Goal: Information Seeking & Learning: Check status

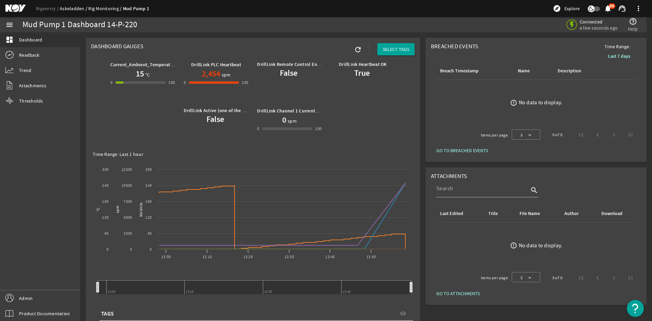
click at [65, 10] on link "Askeladden" at bounding box center [74, 8] width 29 height 6
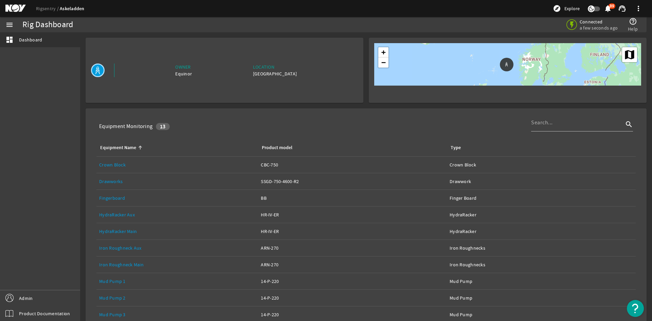
click at [108, 181] on link "Drawworks" at bounding box center [110, 181] width 23 height 6
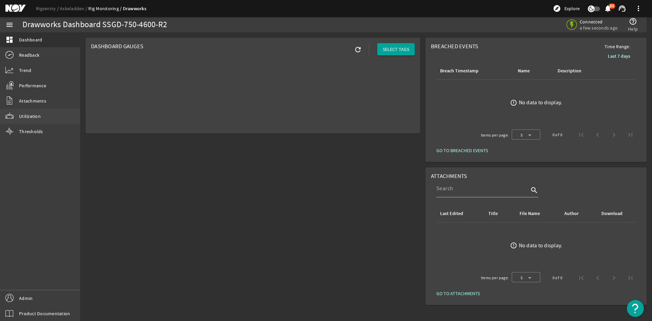
click at [41, 117] on link "Utilization" at bounding box center [40, 116] width 80 height 15
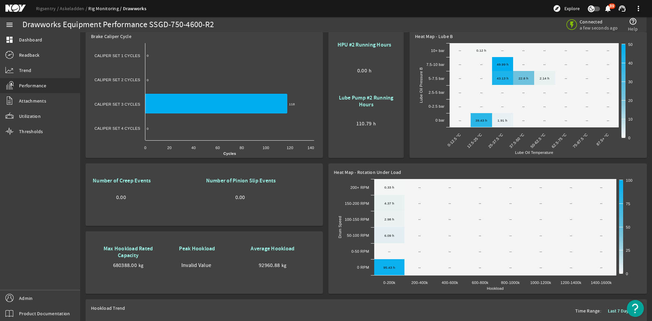
scroll to position [246, 0]
